Goal: Find specific page/section: Find specific page/section

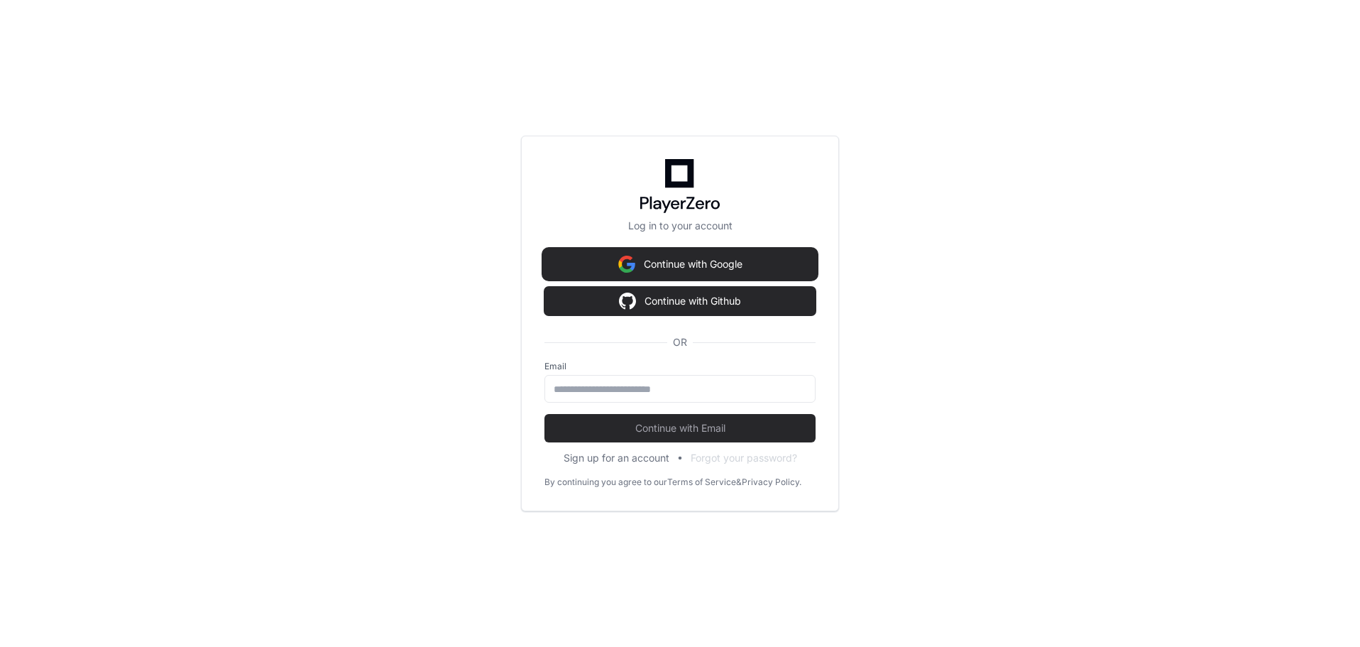
click at [693, 266] on button "Continue with Google" at bounding box center [680, 264] width 271 height 28
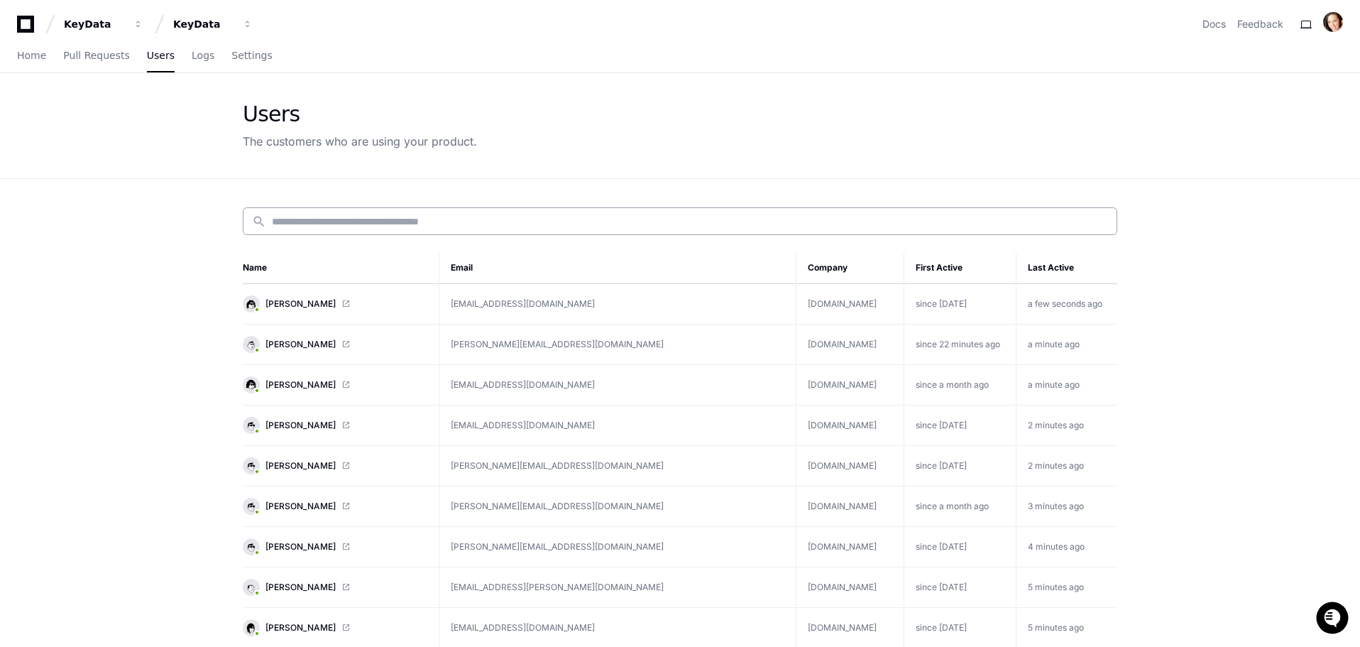
click at [488, 223] on input at bounding box center [690, 221] width 836 height 14
paste input "**********"
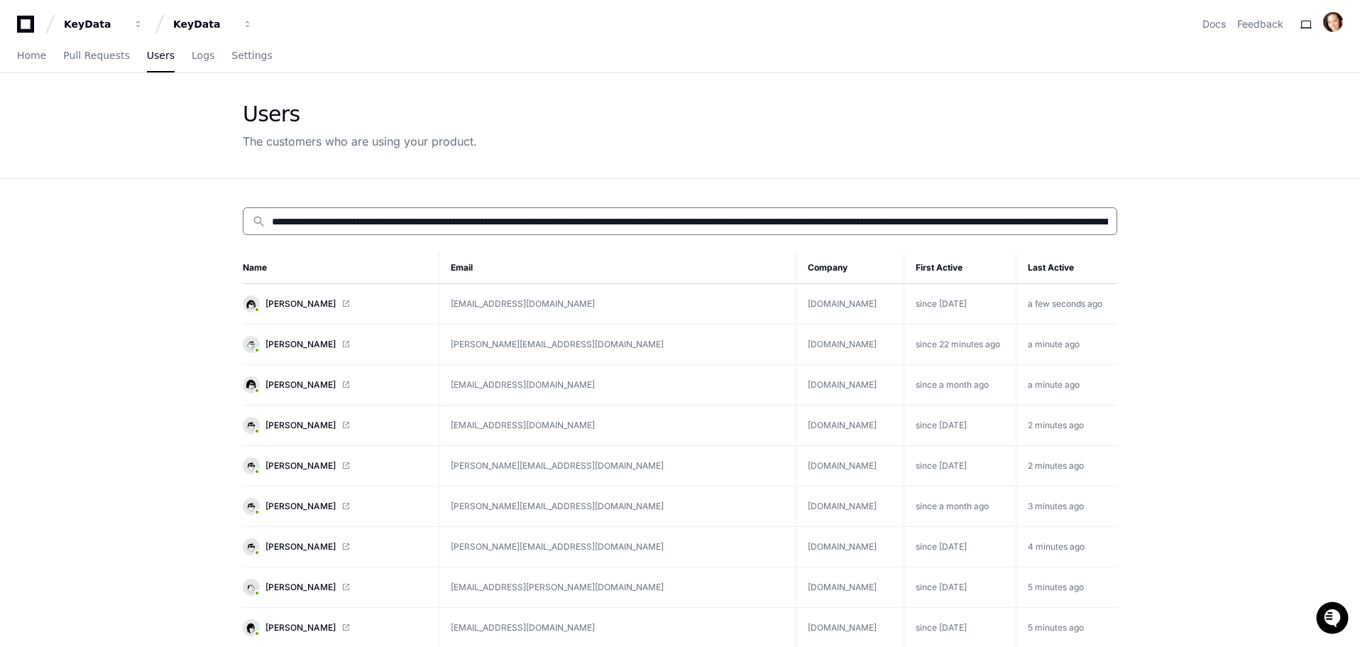
scroll to position [0, 1652]
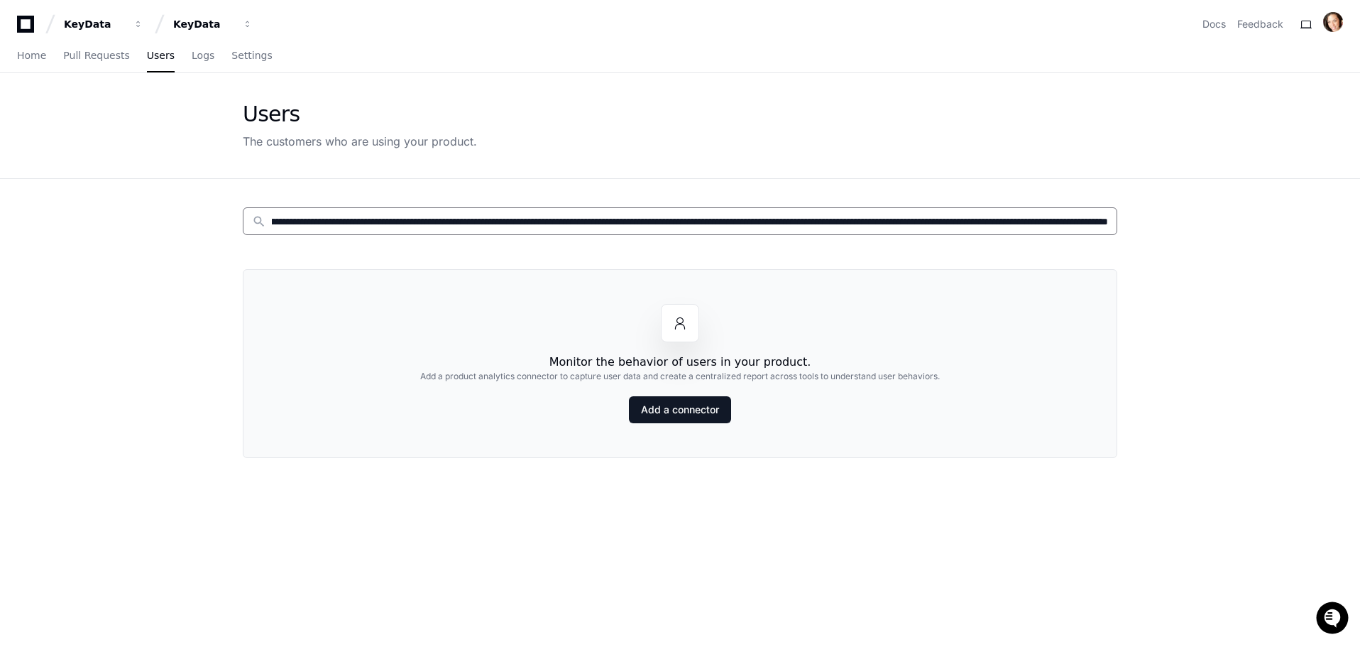
type input "**********"
drag, startPoint x: 273, startPoint y: 222, endPoint x: 2702, endPoint y: 439, distance: 2438.8
click at [1360, 439] on html "**********" at bounding box center [680, 454] width 1360 height 909
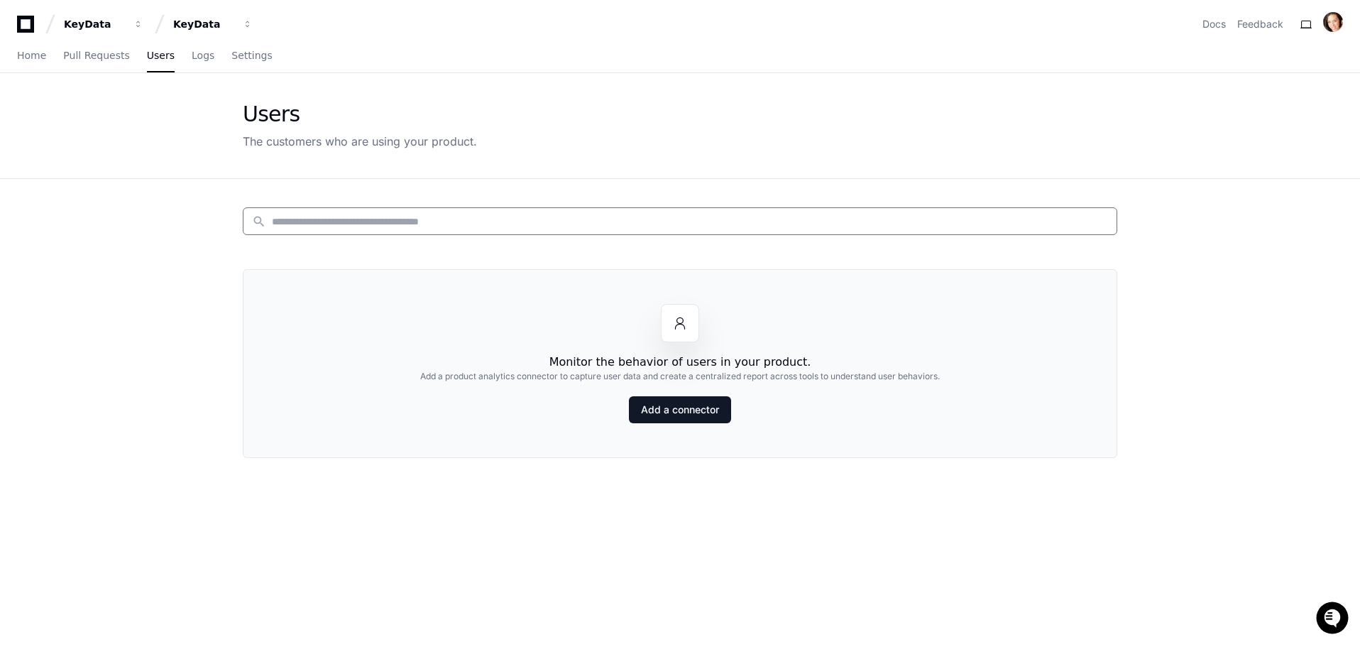
scroll to position [0, 0]
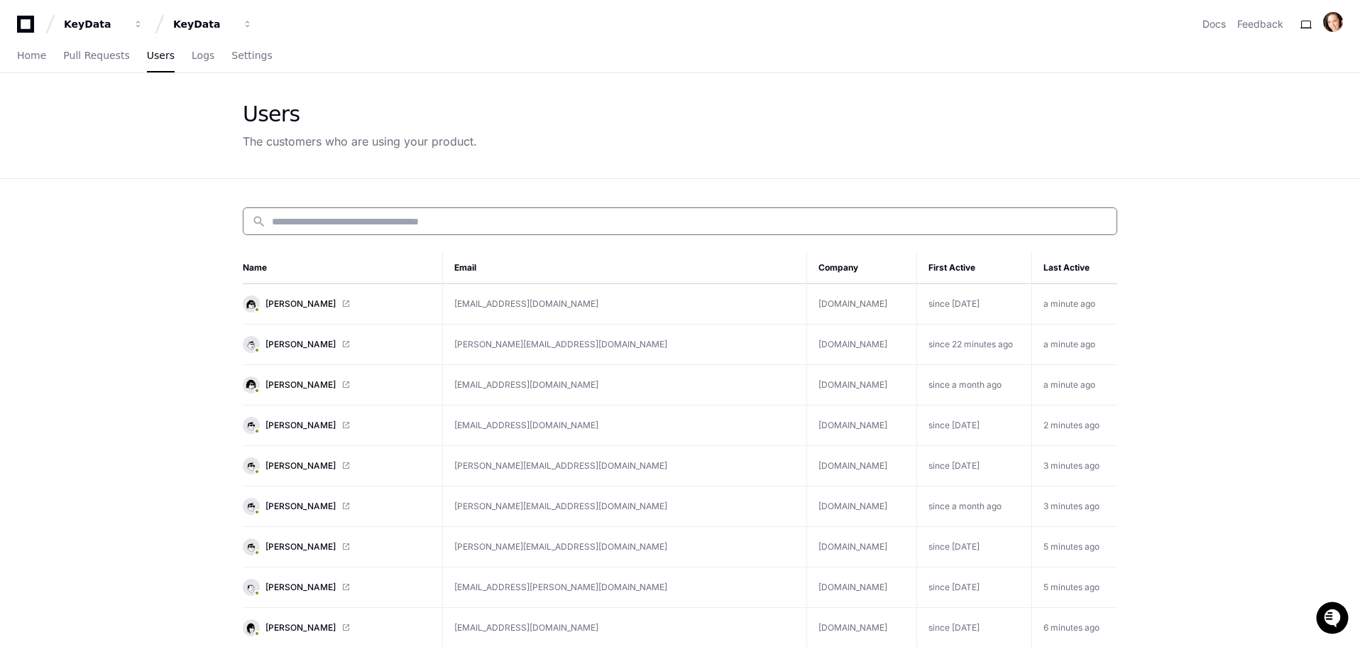
paste input "**********"
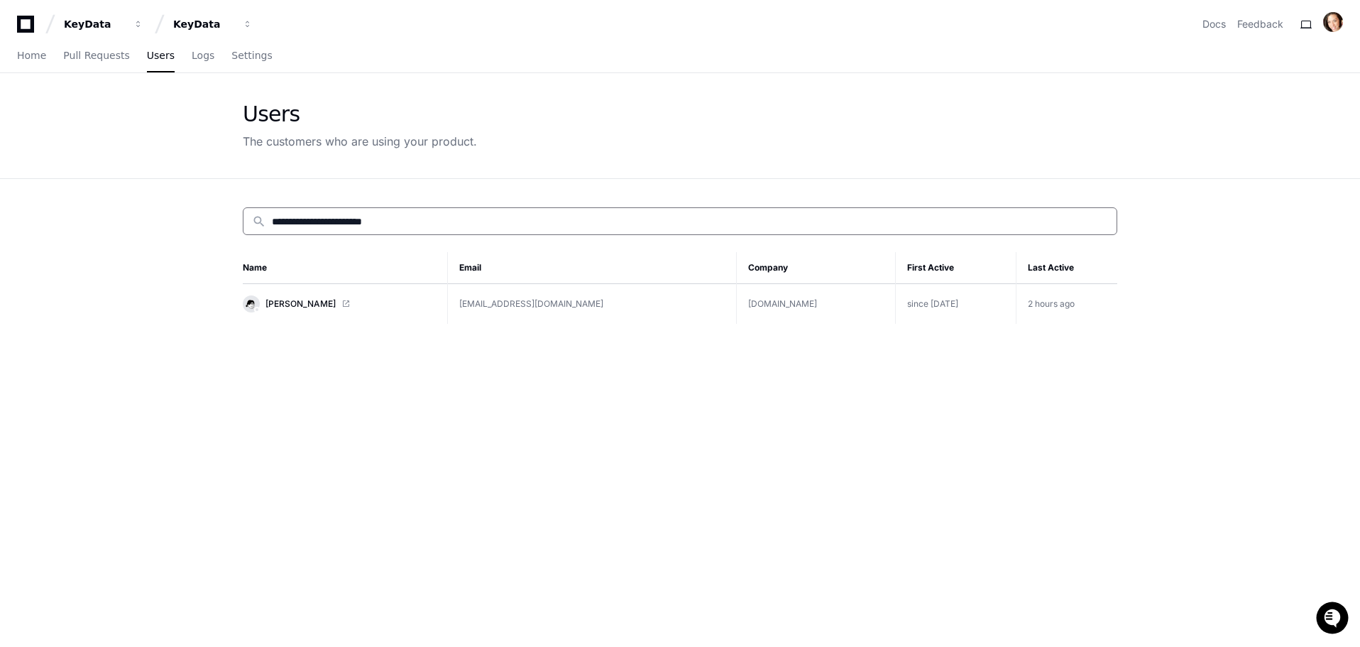
type input "**********"
click at [278, 296] on link "[PERSON_NAME]" at bounding box center [339, 303] width 193 height 17
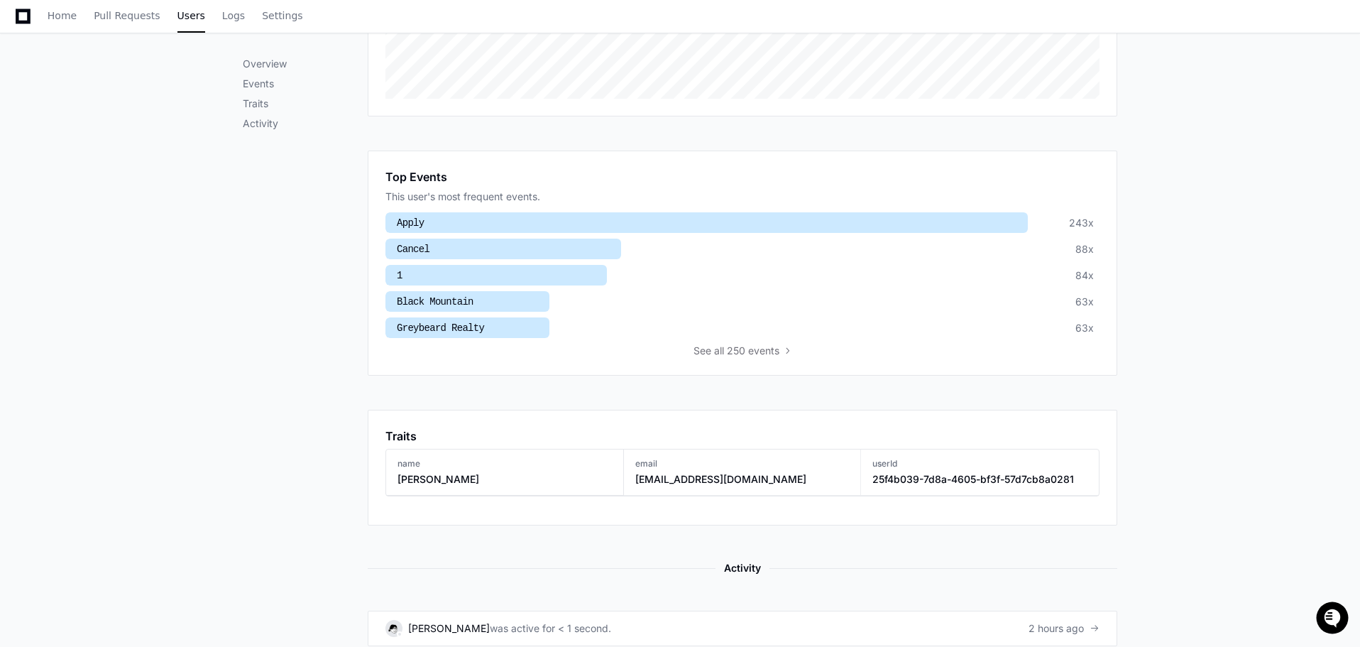
scroll to position [497, 0]
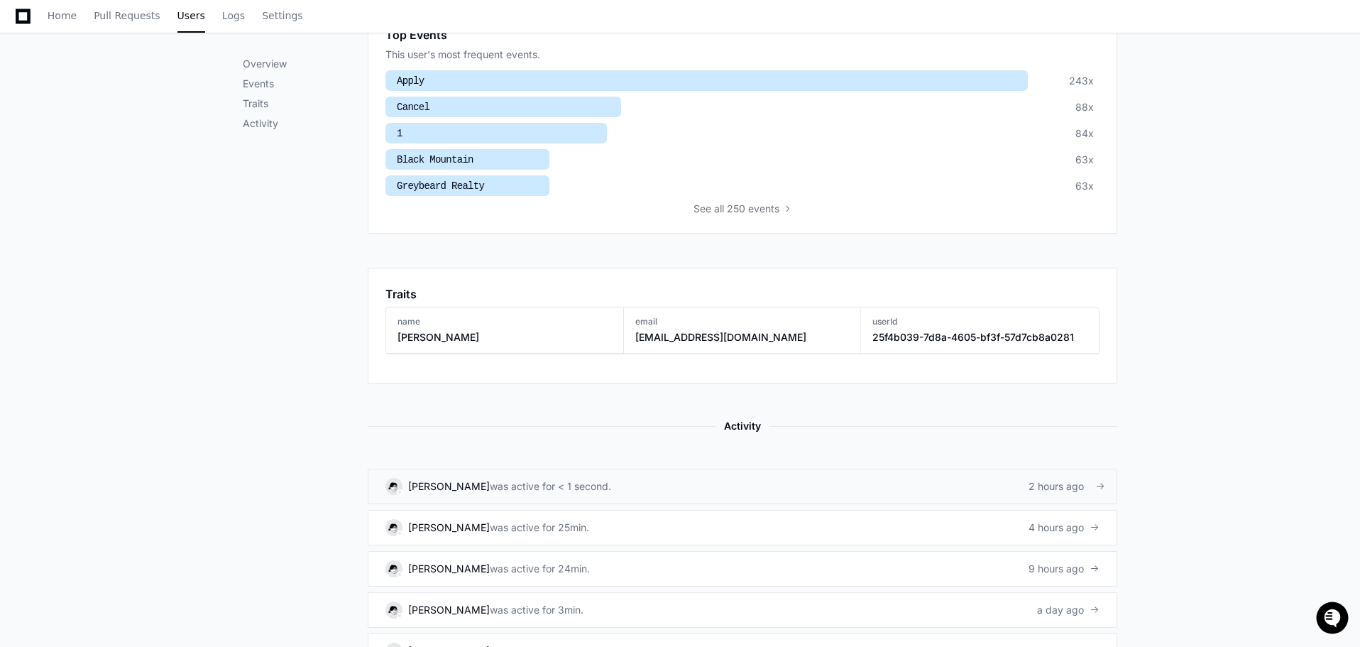
click at [597, 486] on div "was active for < 1 second." at bounding box center [550, 486] width 121 height 14
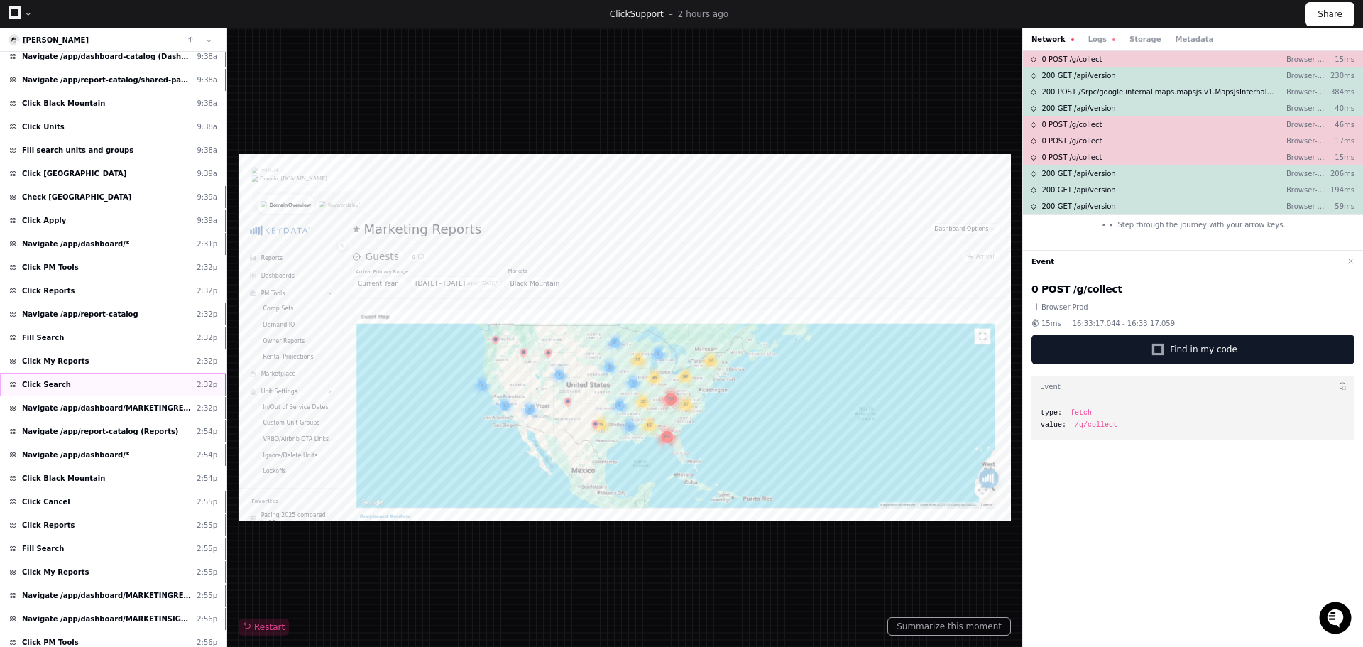
scroll to position [284, 0]
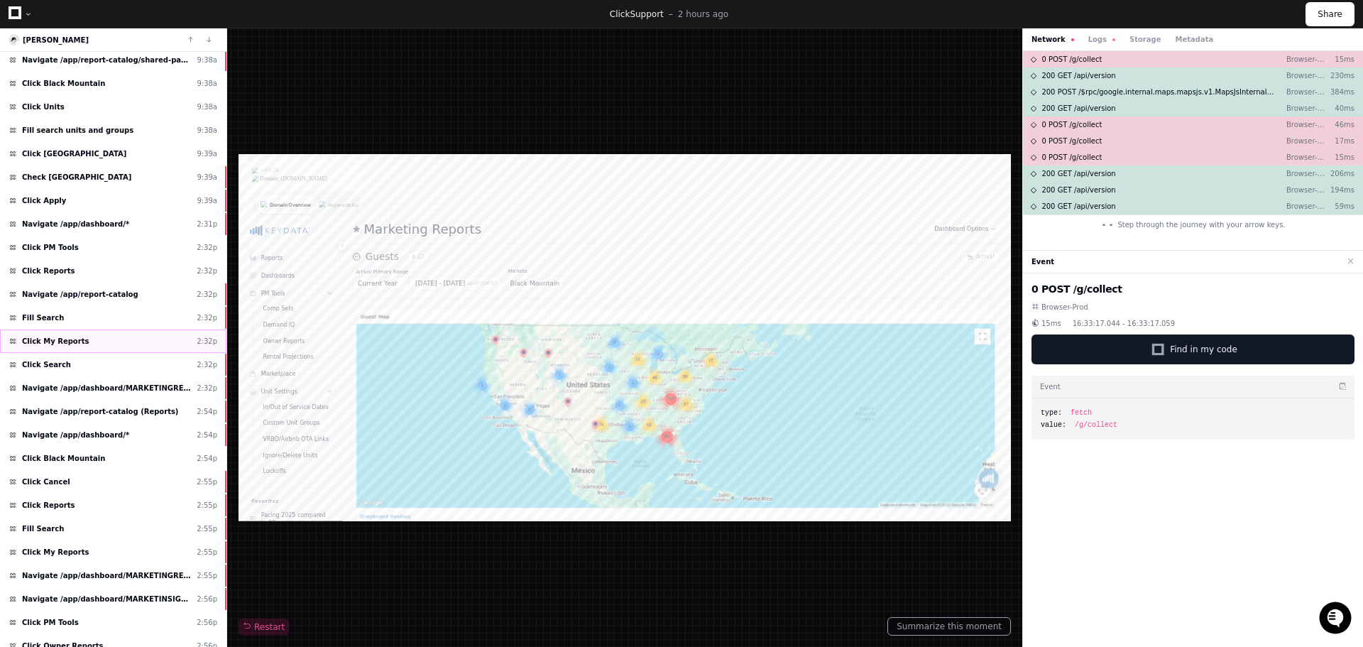
click at [89, 348] on div "Click My Reports 2:32p" at bounding box center [113, 340] width 227 height 23
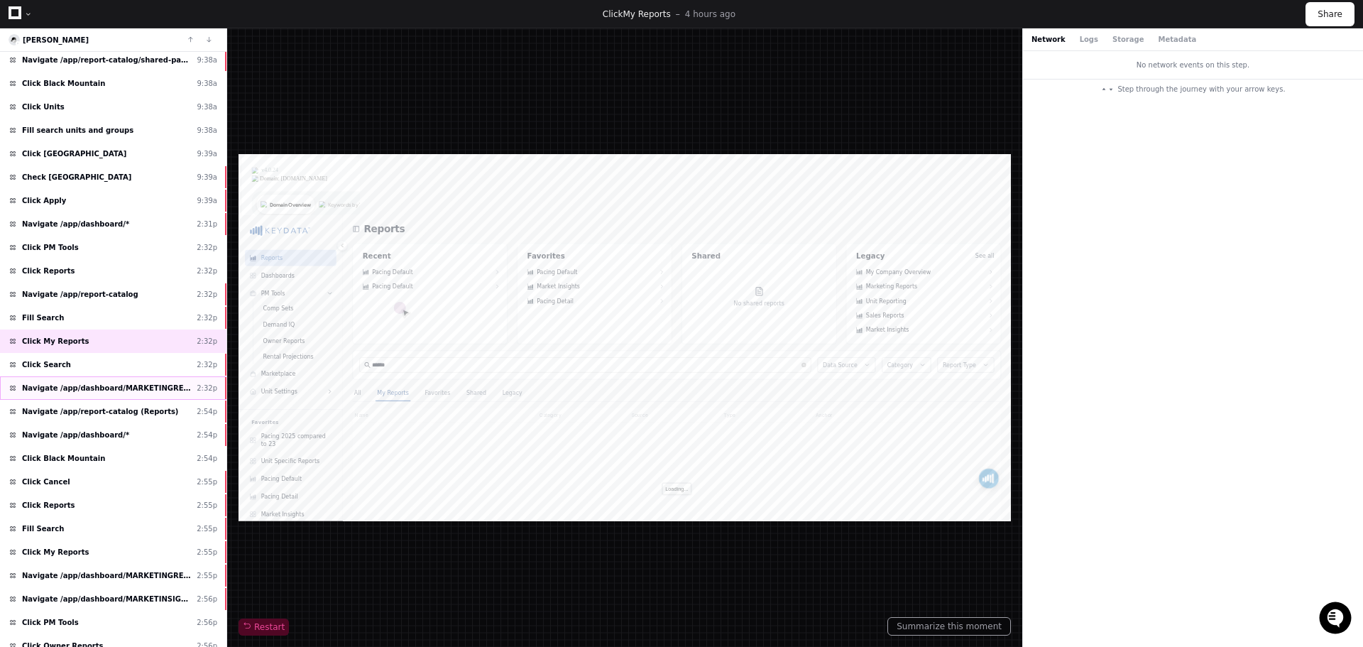
click at [124, 385] on span "Navigate /app/dashboard/MARKETINGREPORTS (Marketing Reports)" at bounding box center [106, 388] width 169 height 11
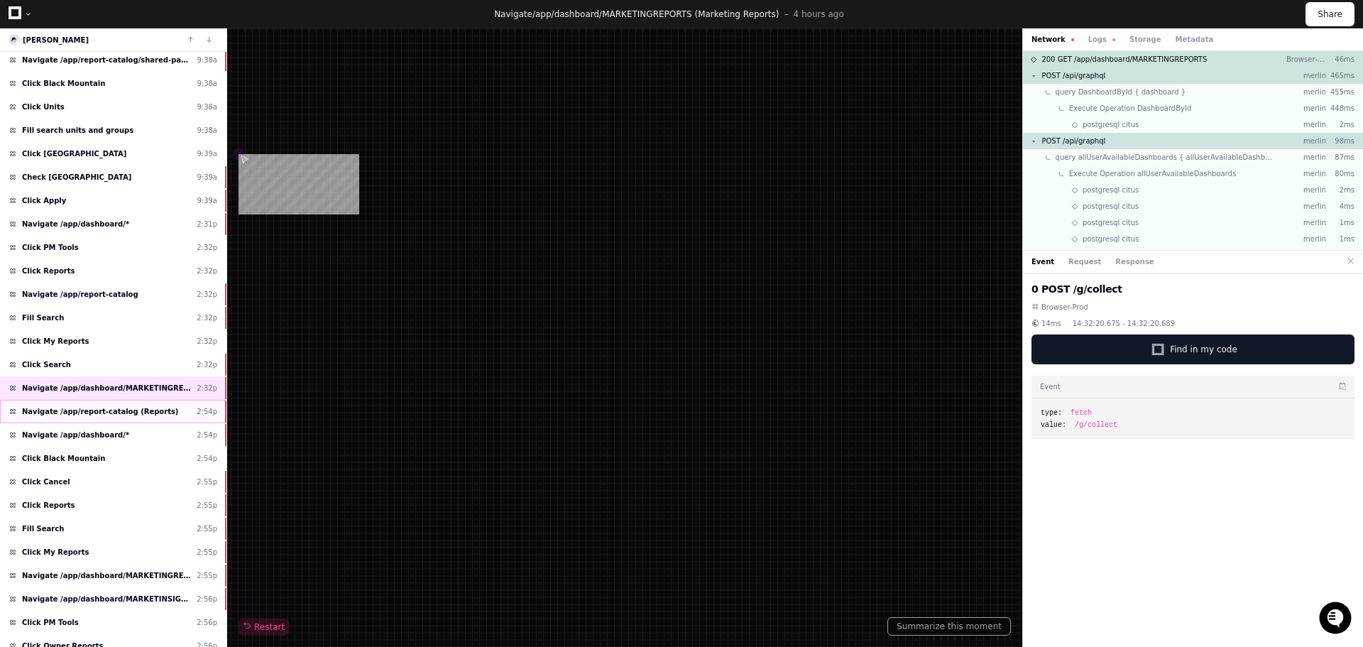
click at [156, 413] on div "Navigate /app/report-catalog (Reports) 2:54p" at bounding box center [113, 411] width 227 height 23
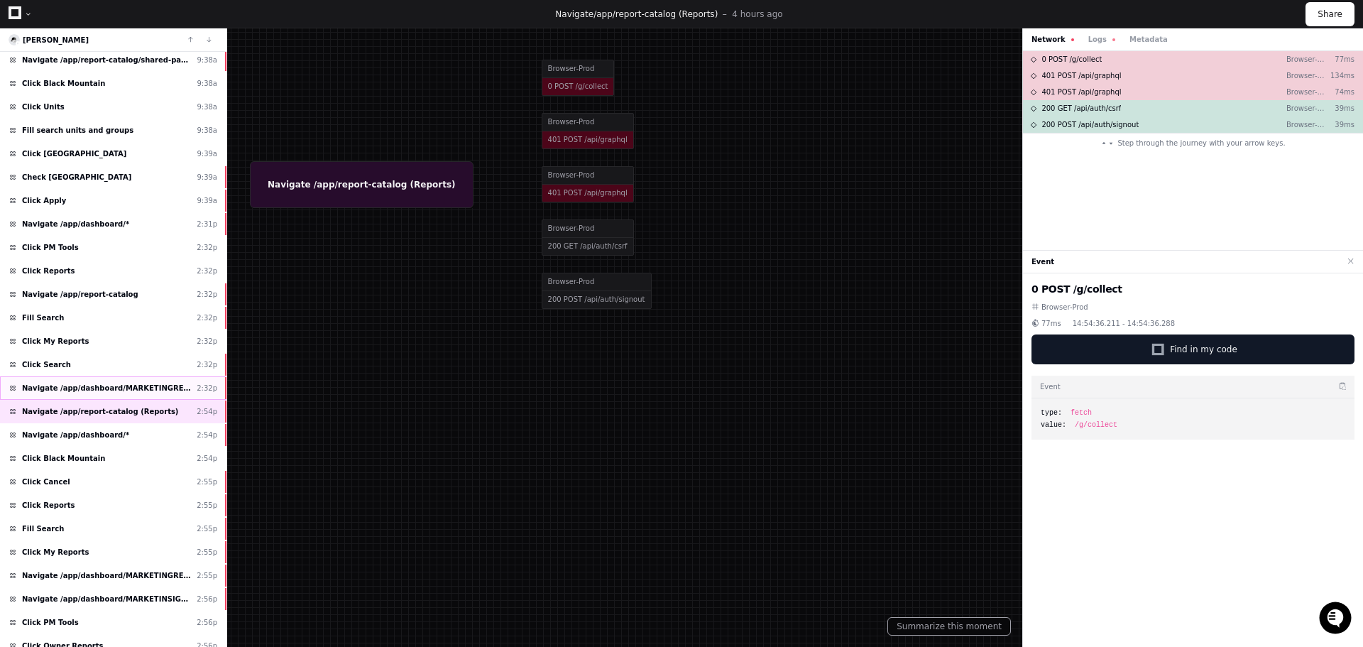
click at [136, 385] on span "Navigate /app/dashboard/MARKETINGREPORTS (Marketing Reports)" at bounding box center [106, 388] width 169 height 11
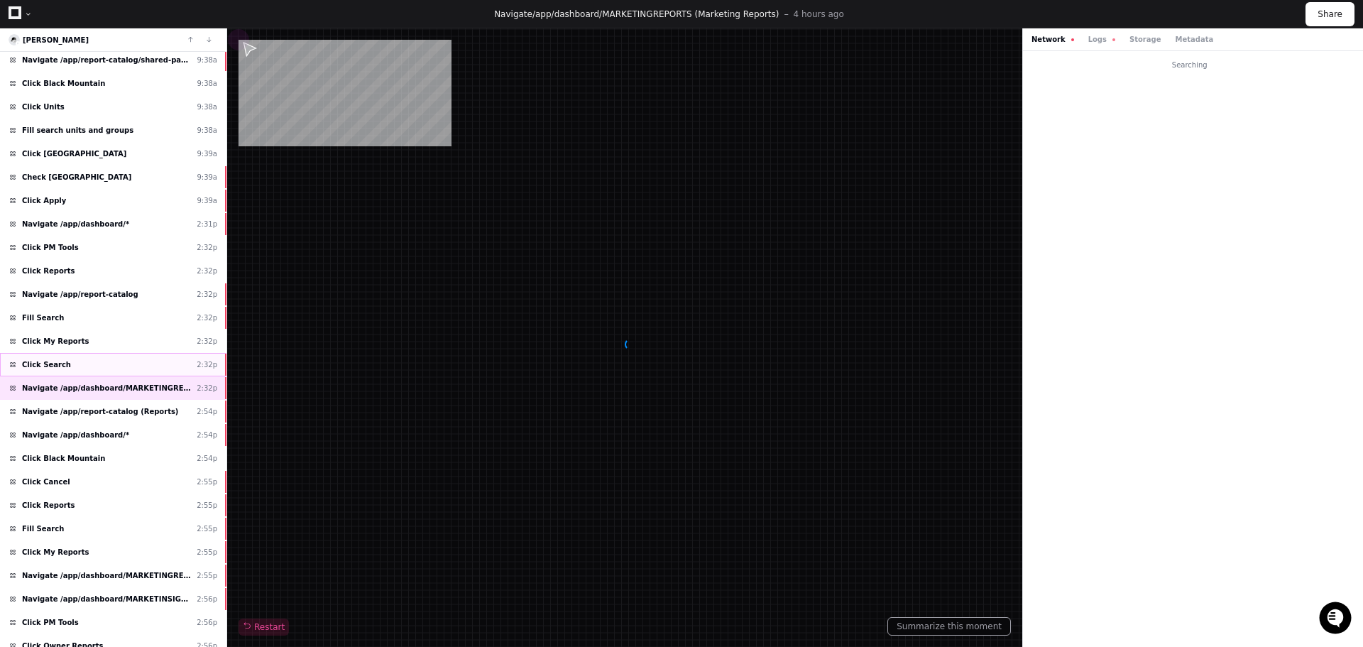
click at [83, 364] on div "Click Search 2:32p" at bounding box center [113, 364] width 227 height 23
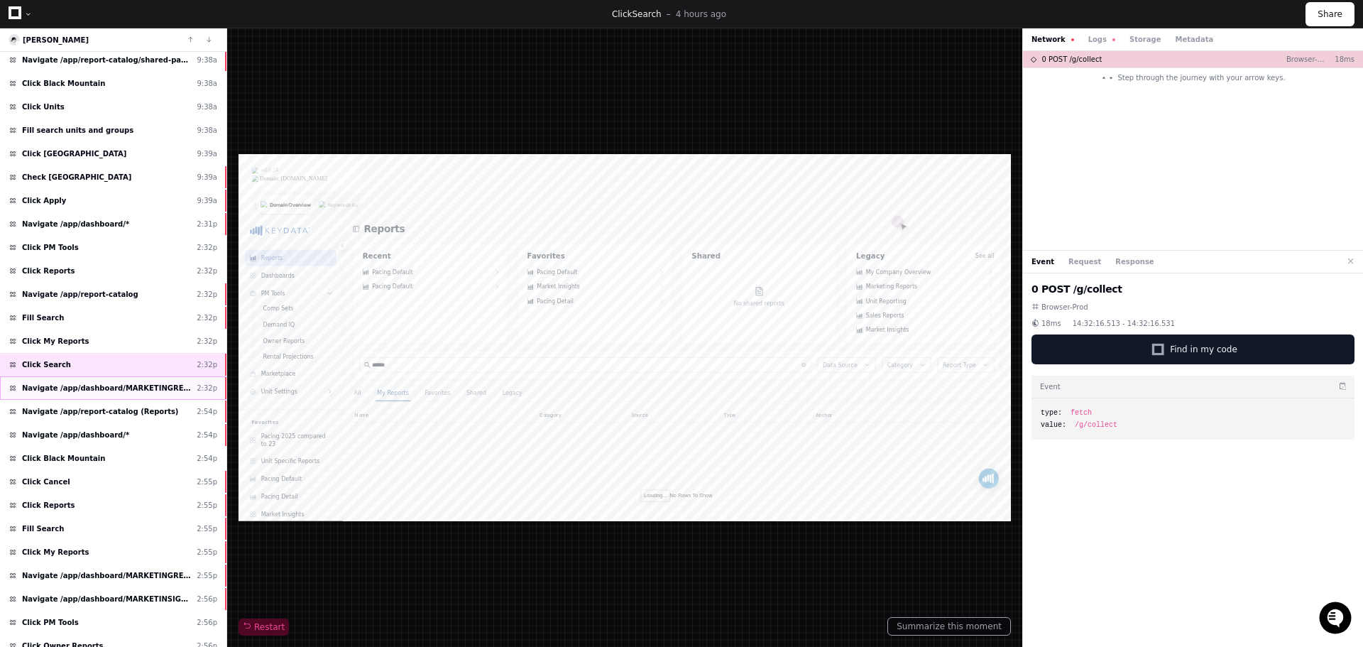
click at [92, 386] on span "Navigate /app/dashboard/MARKETINGREPORTS (Marketing Reports)" at bounding box center [106, 388] width 169 height 11
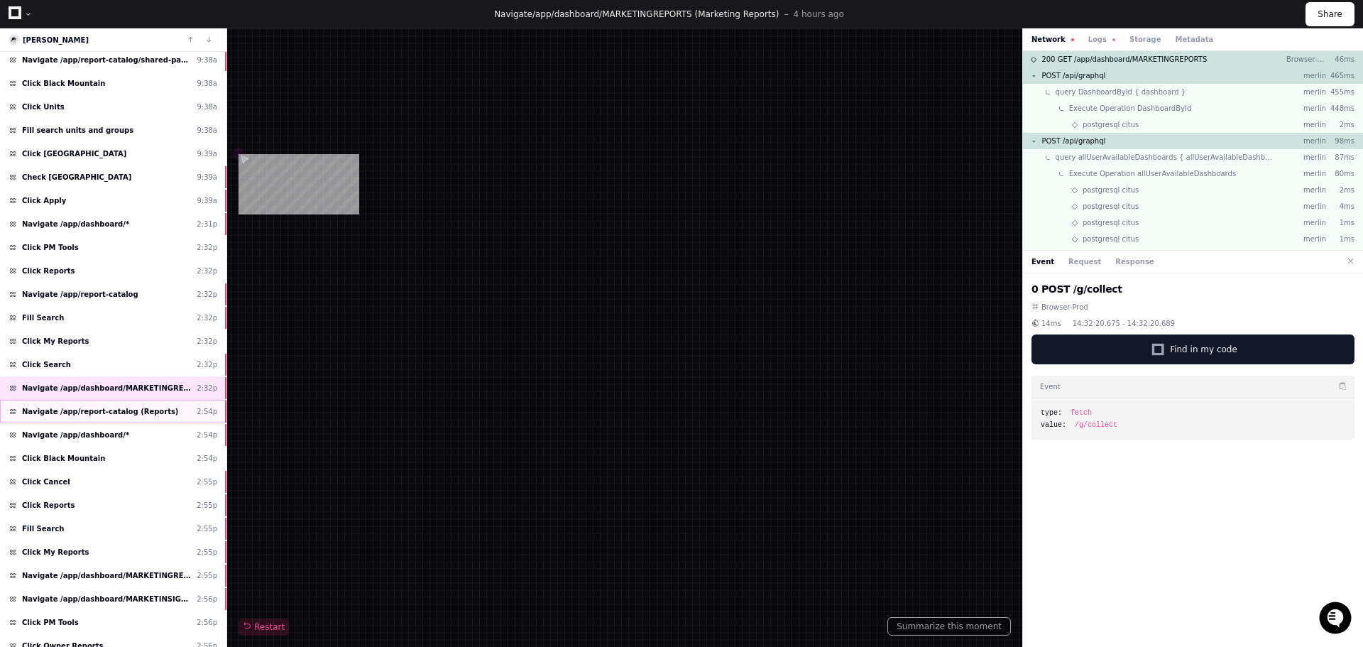
click at [97, 409] on span "Navigate /app/report-catalog (Reports)" at bounding box center [100, 411] width 156 height 11
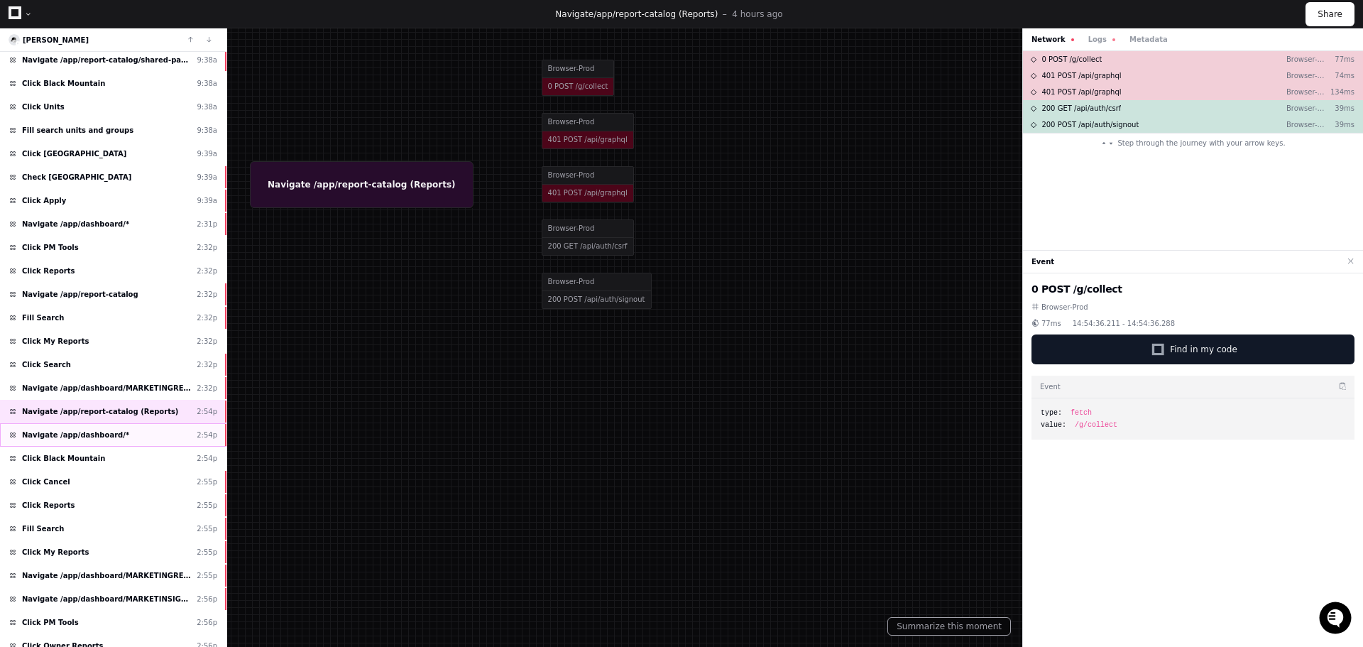
click at [93, 427] on div "Navigate /app/dashboard/* 2:54p" at bounding box center [113, 434] width 227 height 23
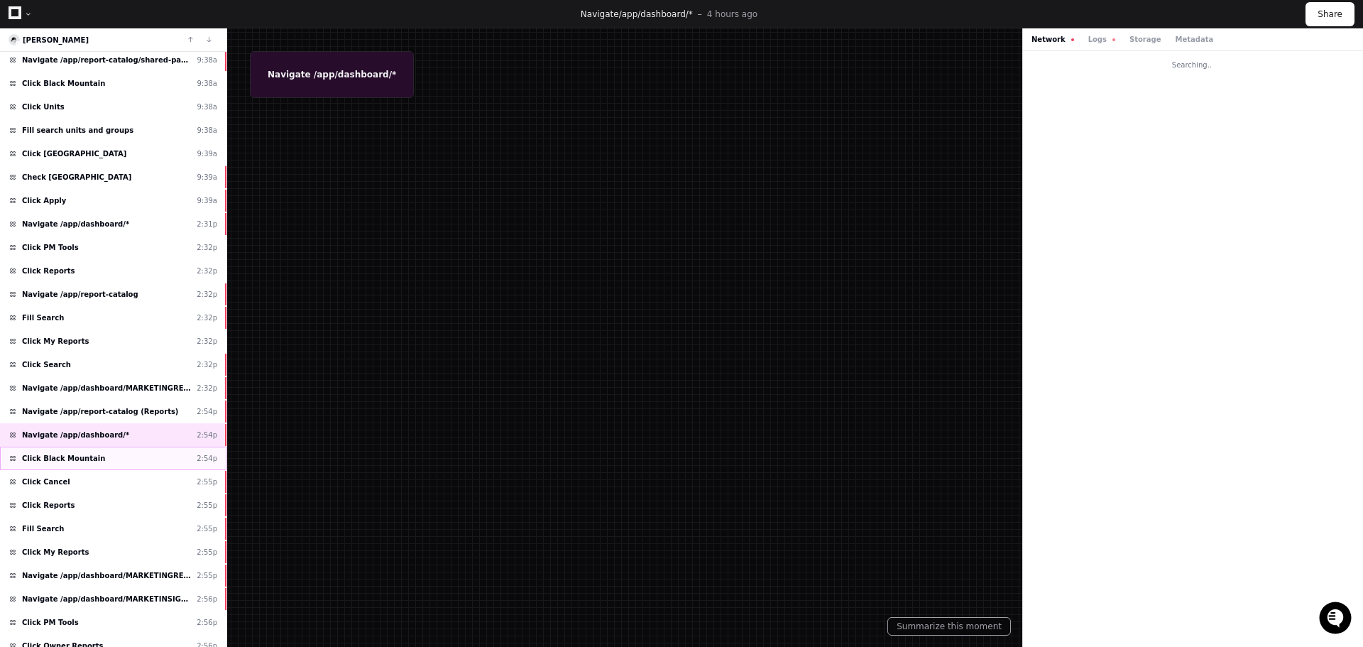
click at [90, 463] on div "Click Black Mountain 2:54p" at bounding box center [113, 458] width 227 height 23
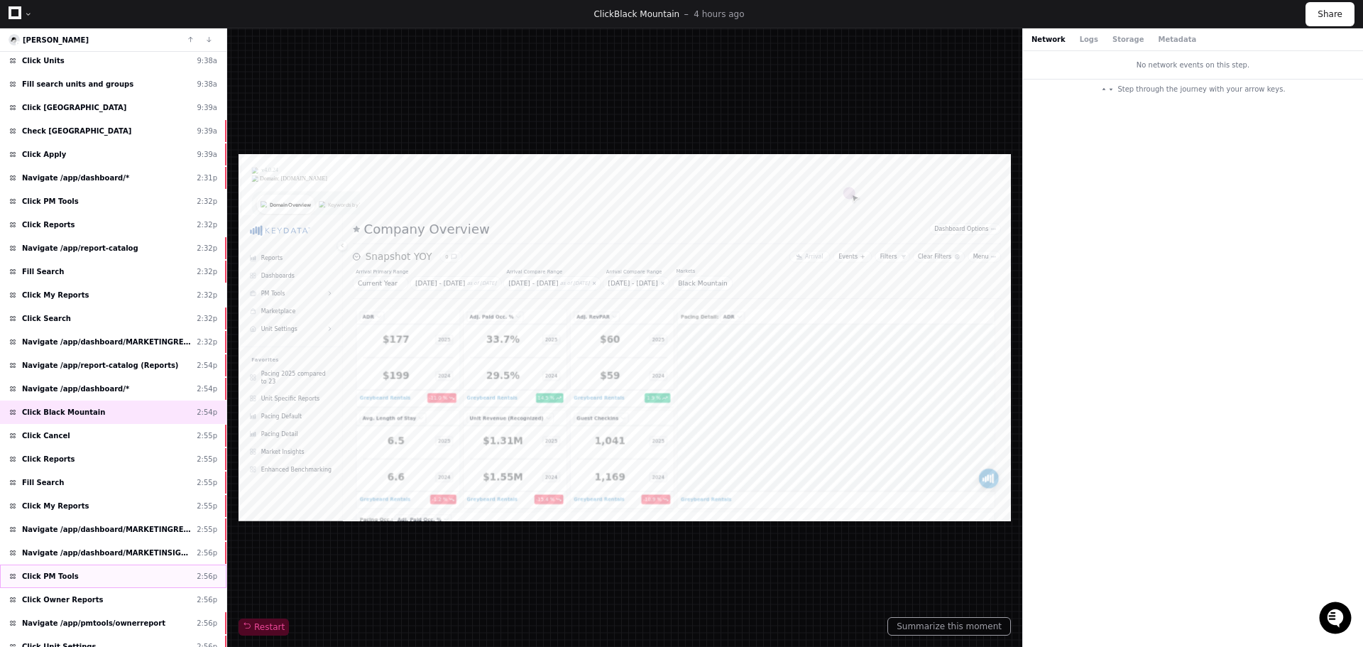
scroll to position [355, 0]
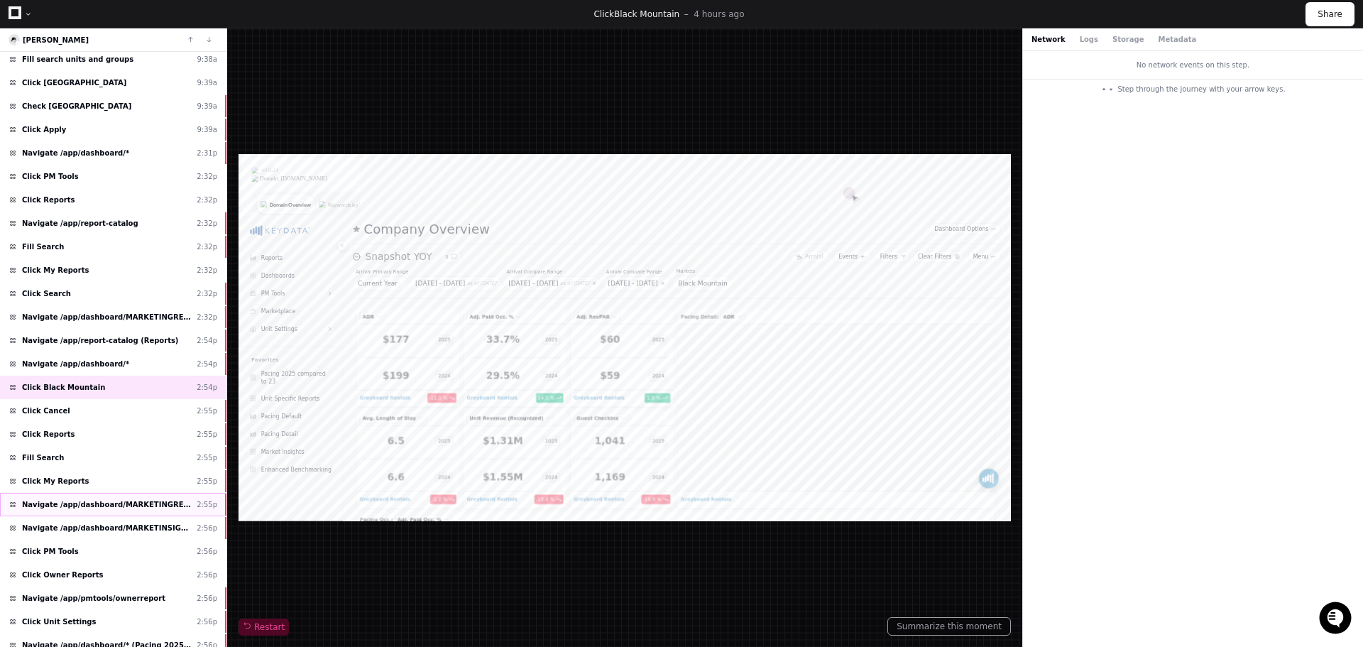
click at [114, 507] on span "Navigate /app/dashboard/MARKETINGREPORTS (Marketing Reports)" at bounding box center [106, 504] width 169 height 11
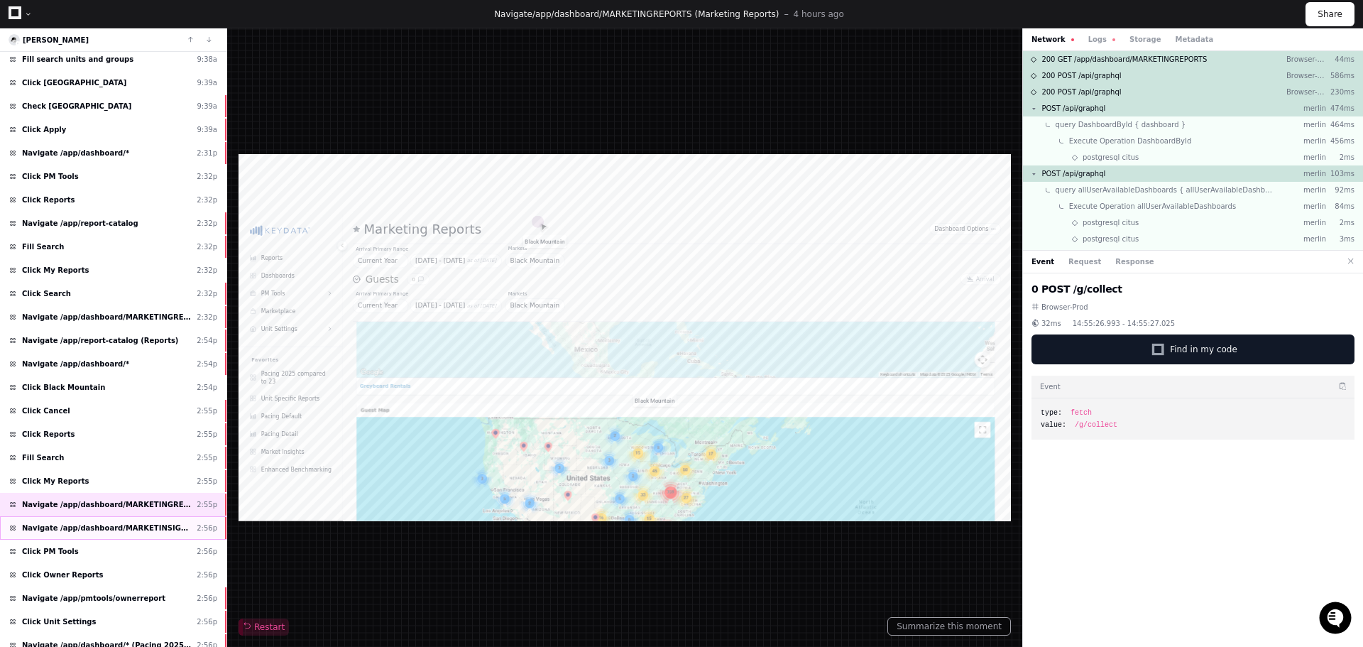
click at [130, 528] on span "Navigate /app/dashboard/MARKETINSIGHTS (Market Insights)" at bounding box center [106, 528] width 169 height 11
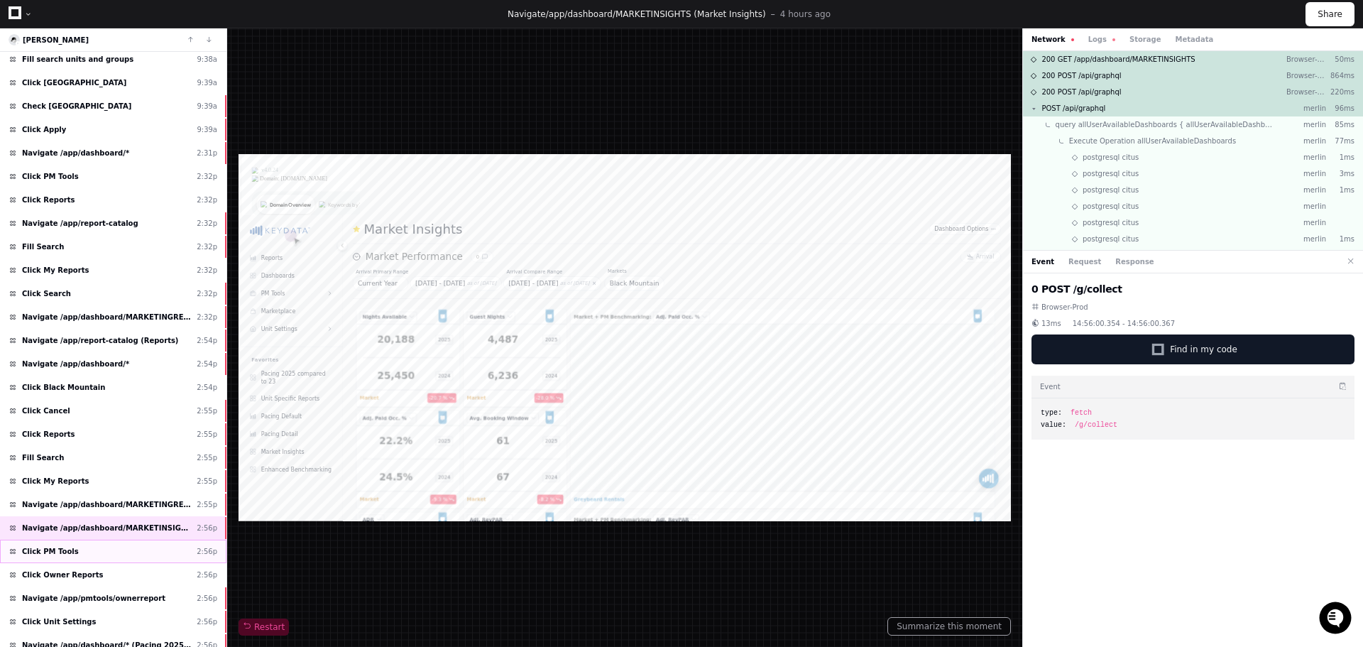
click at [119, 545] on div "Click PM Tools 2:56p" at bounding box center [113, 551] width 227 height 23
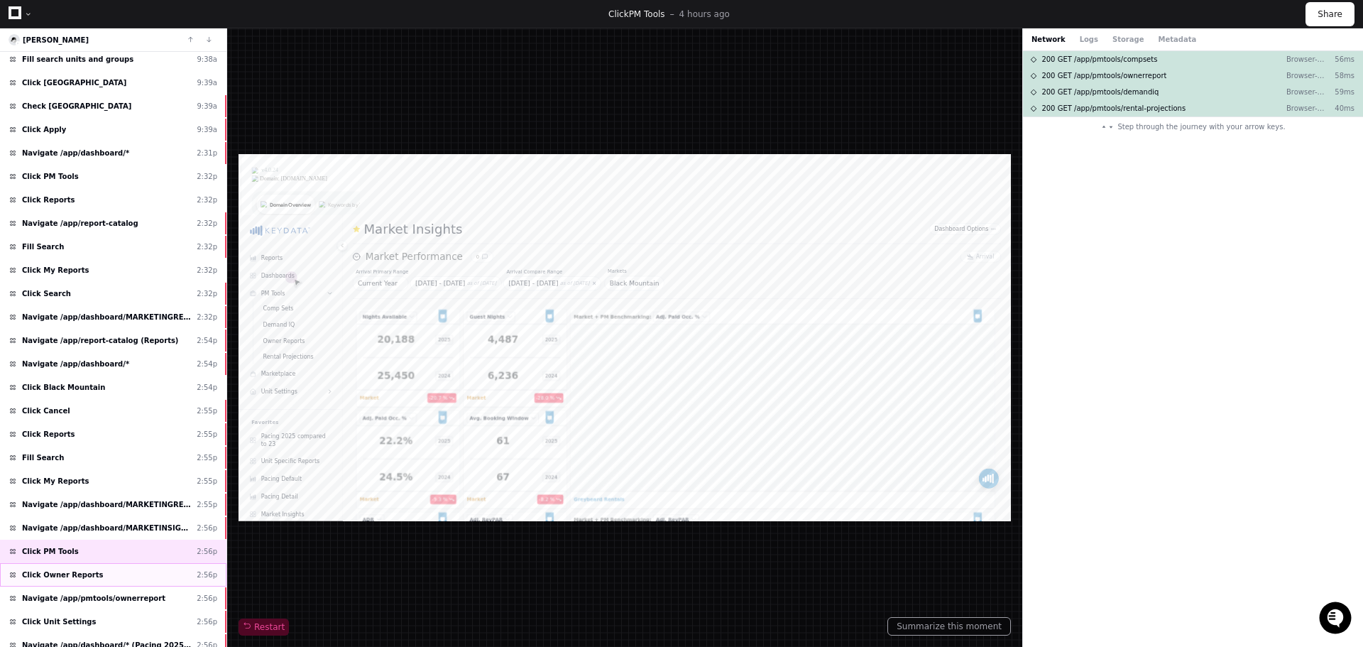
click at [121, 577] on div "Click Owner Reports 2:56p" at bounding box center [113, 574] width 227 height 23
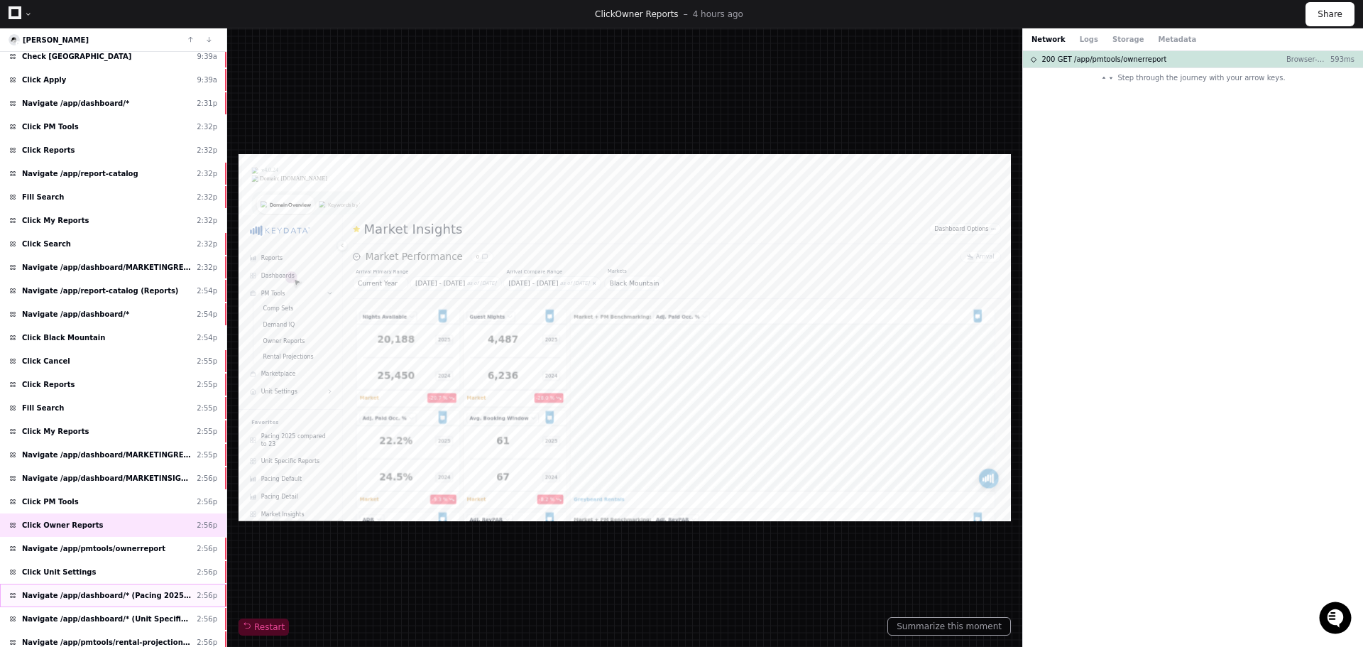
scroll to position [426, 0]
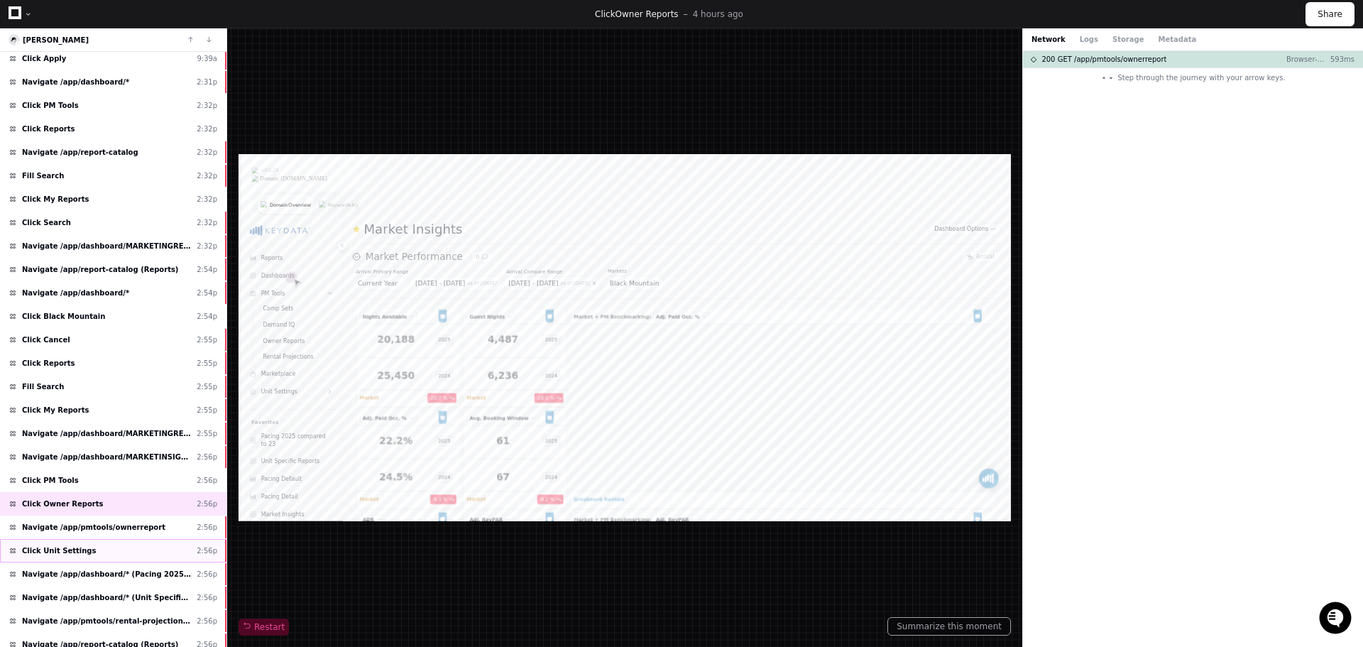
click at [109, 541] on div "Click Unit Settings 2:56p" at bounding box center [113, 550] width 227 height 23
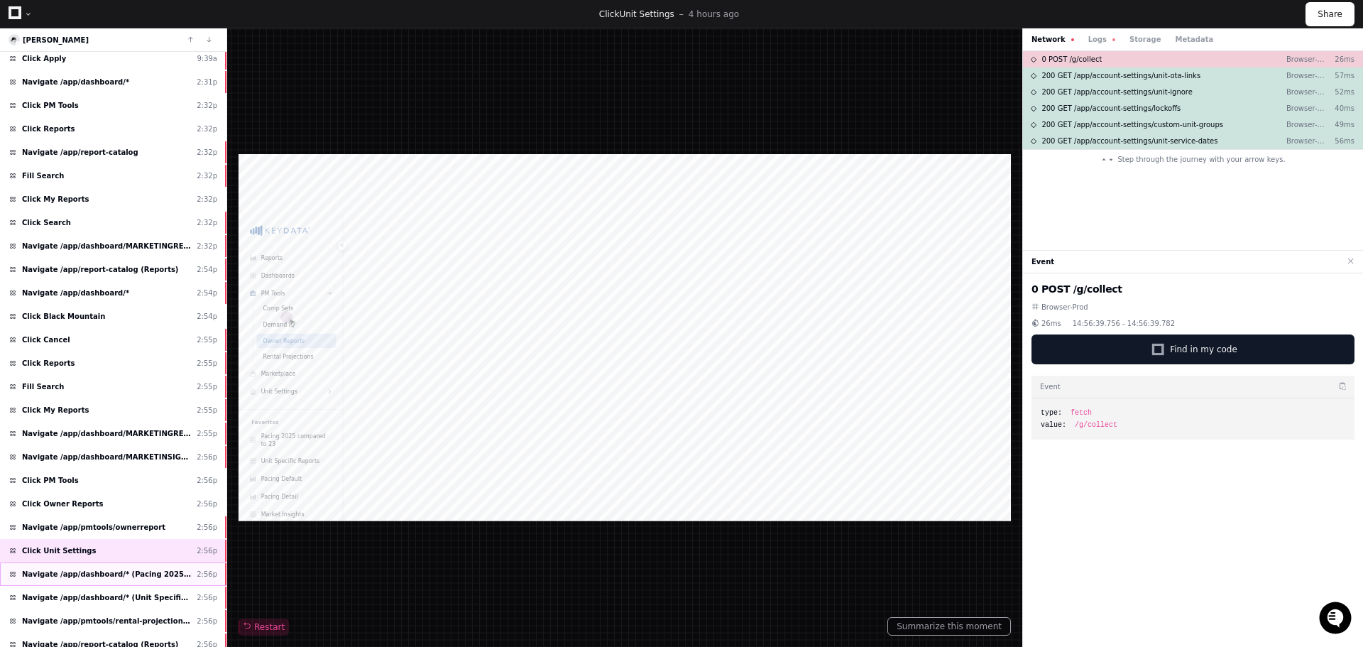
click at [109, 564] on div "Navigate /app/dashboard/* (Pacing 2025 compared to 23) 2:56p" at bounding box center [113, 573] width 227 height 23
